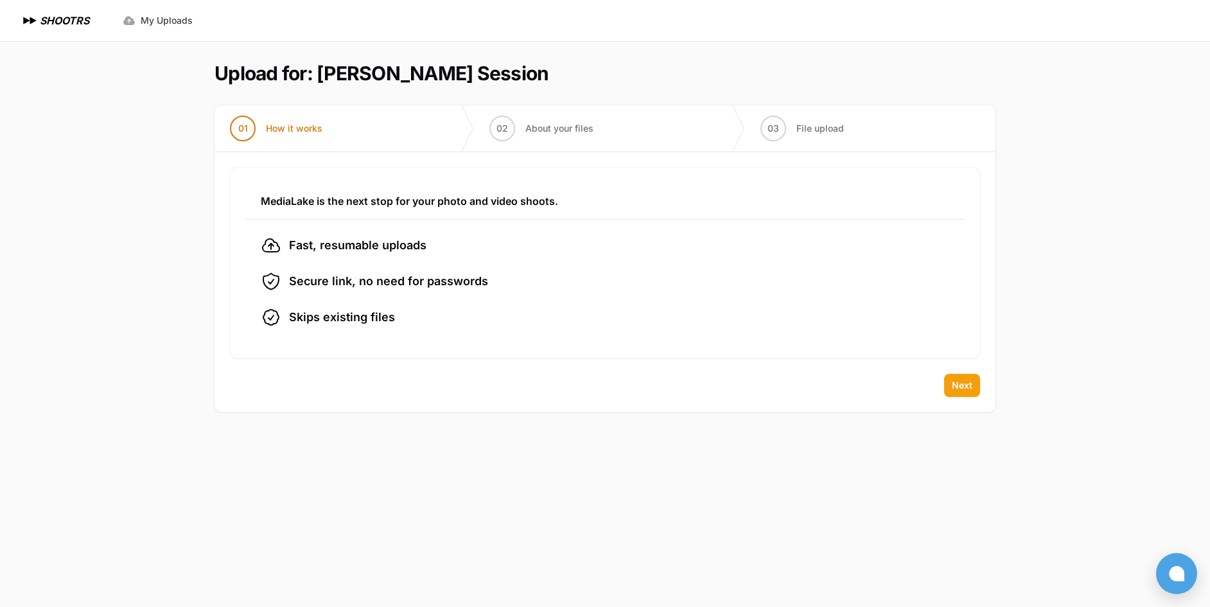
click at [954, 383] on span "Next" at bounding box center [962, 385] width 21 height 13
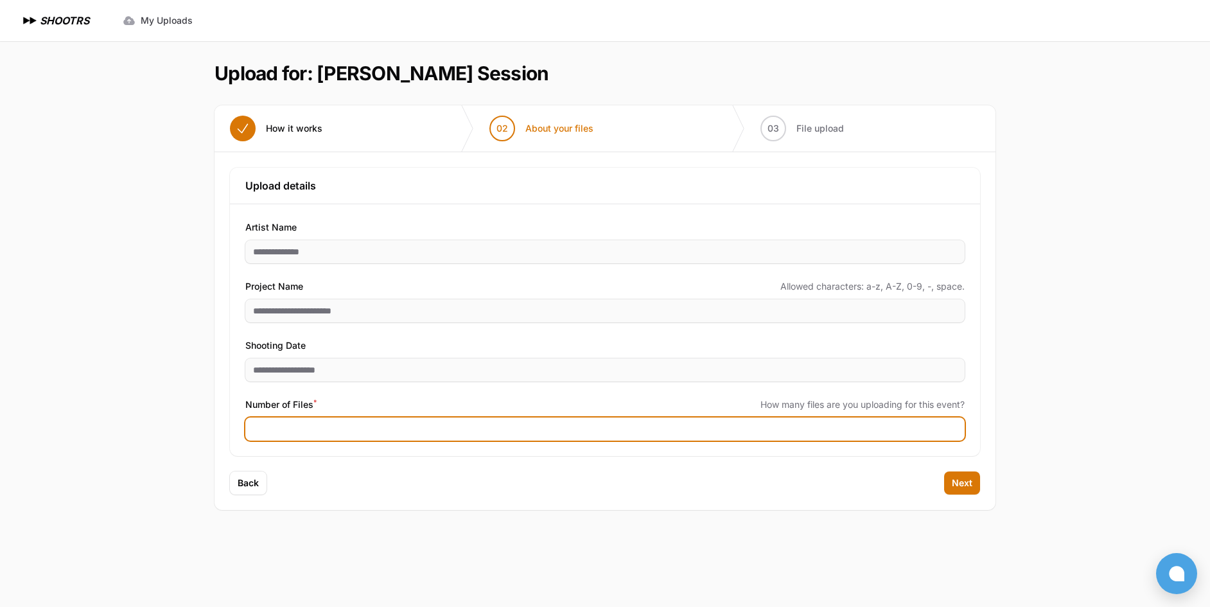
click at [319, 427] on input "Number of Files *" at bounding box center [604, 428] width 719 height 23
type input "***"
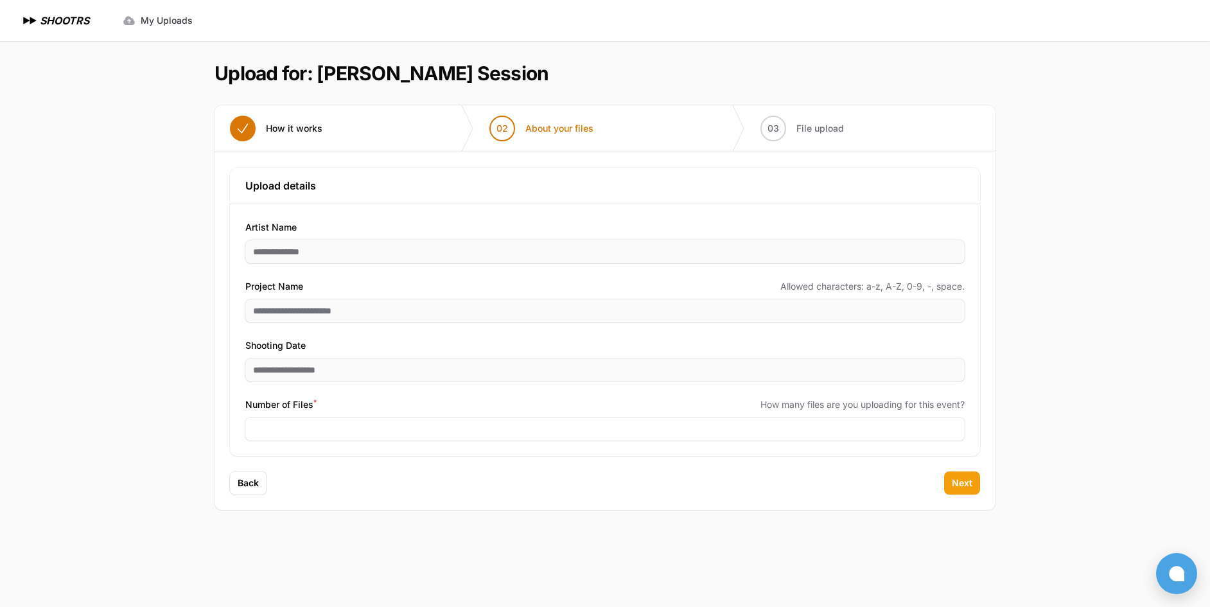
click at [953, 485] on span "Next" at bounding box center [962, 483] width 21 height 13
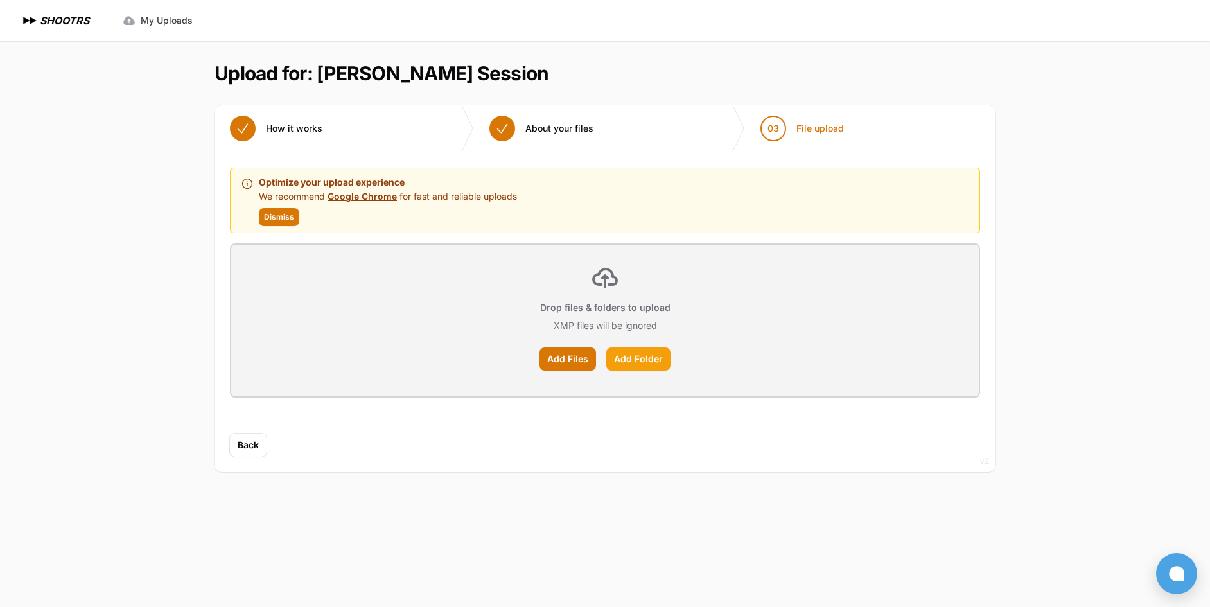
click at [654, 356] on label "Add Folder" at bounding box center [638, 358] width 64 height 23
click at [0, 0] on input "Add Folder" at bounding box center [0, 0] width 0 height 0
